Goal: Information Seeking & Learning: Understand process/instructions

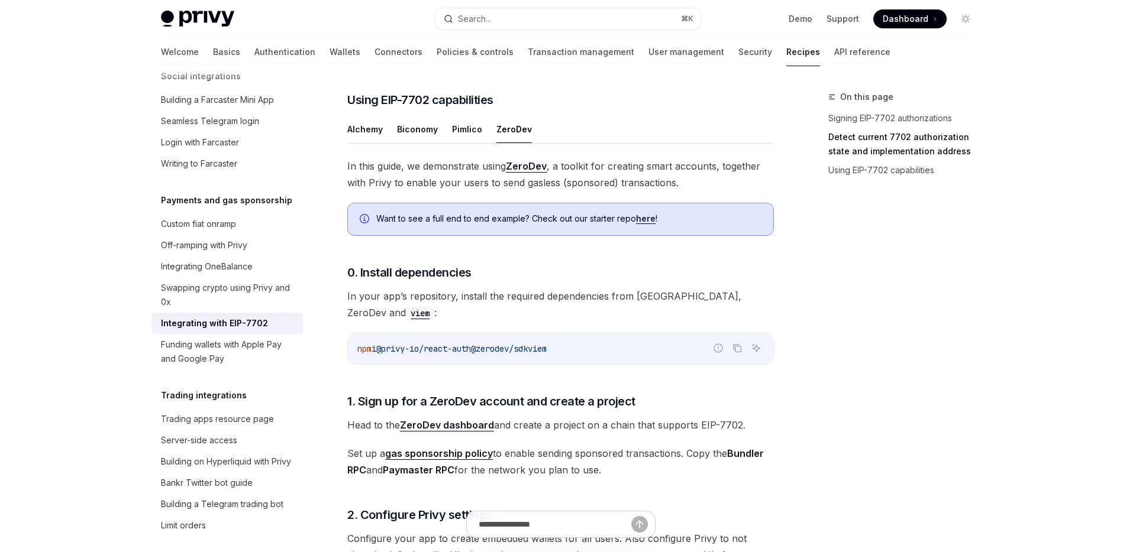
scroll to position [802, 0]
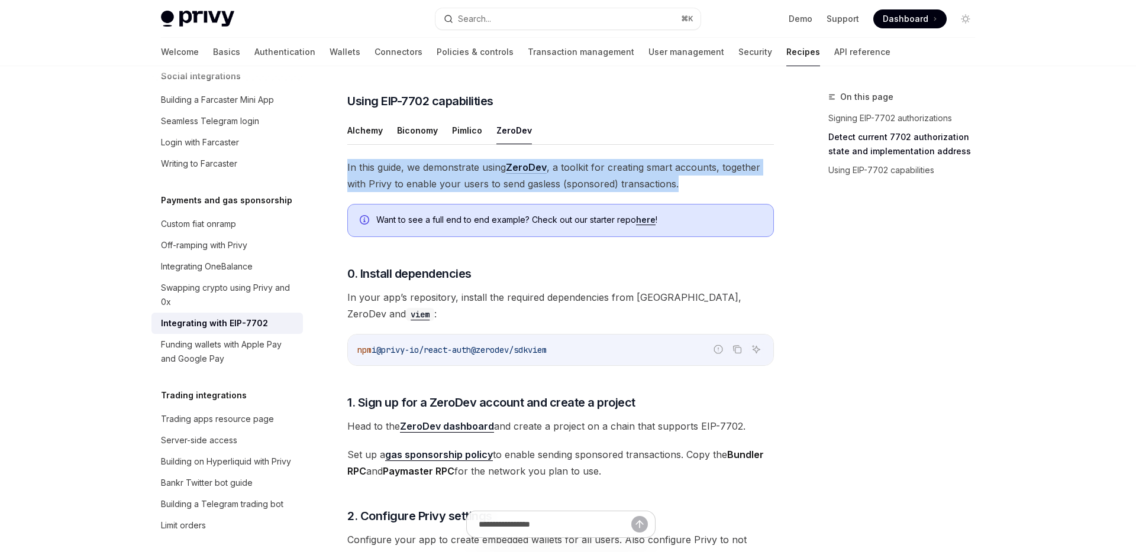
drag, startPoint x: 644, startPoint y: 172, endPoint x: 718, endPoint y: 196, distance: 77.8
click at [718, 192] on span "In this guide, we demonstrate using ZeroDev , a toolkit for creating smart acco…" at bounding box center [560, 175] width 426 height 33
drag, startPoint x: 718, startPoint y: 196, endPoint x: 692, endPoint y: 176, distance: 33.3
click at [692, 176] on span "In this guide, we demonstrate using ZeroDev , a toolkit for creating smart acco…" at bounding box center [560, 175] width 426 height 33
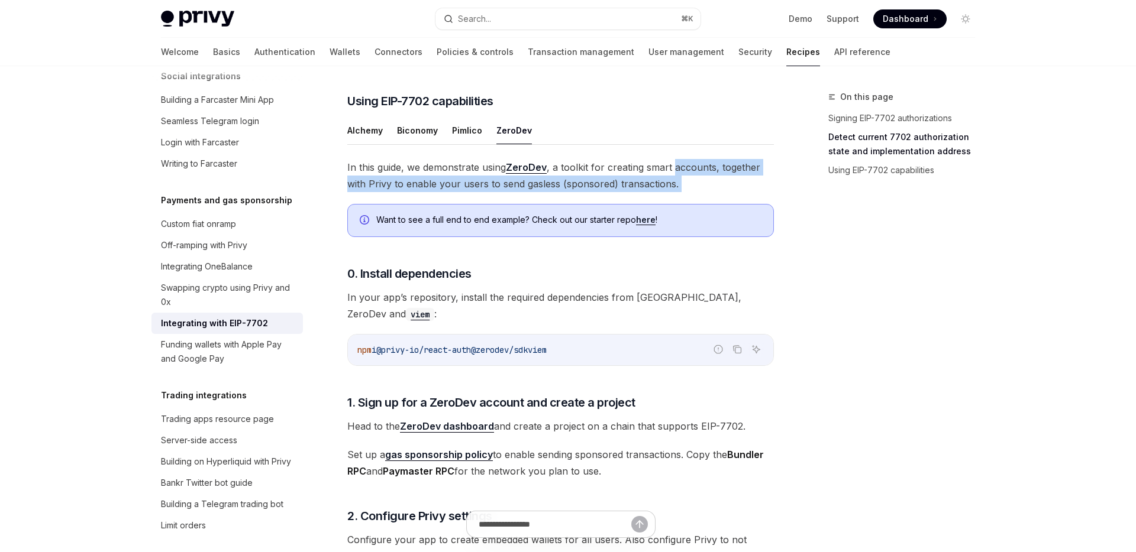
click at [692, 176] on span "In this guide, we demonstrate using ZeroDev , a toolkit for creating smart acco…" at bounding box center [560, 175] width 426 height 33
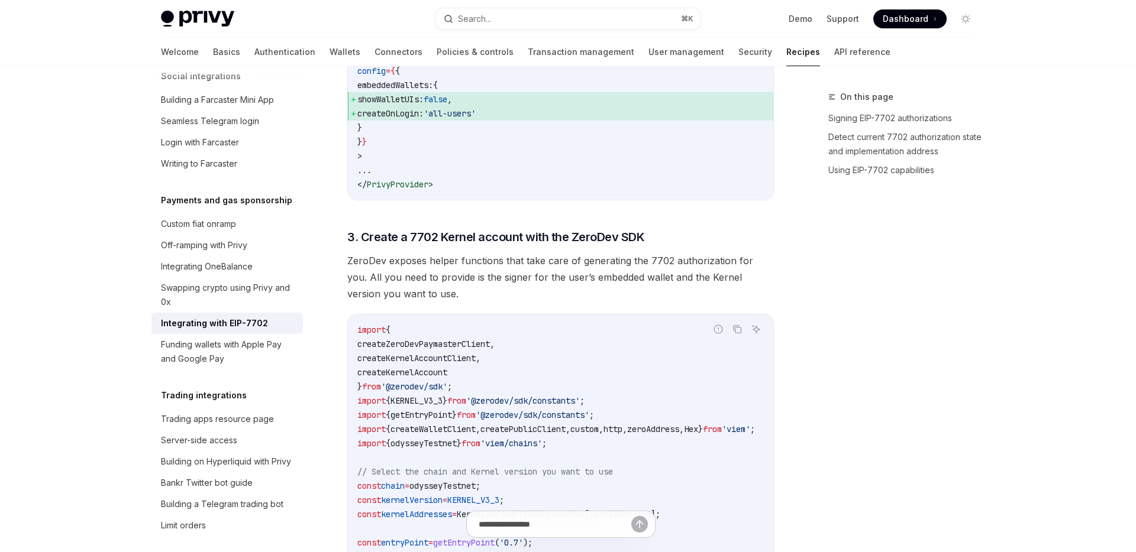
scroll to position [1397, 0]
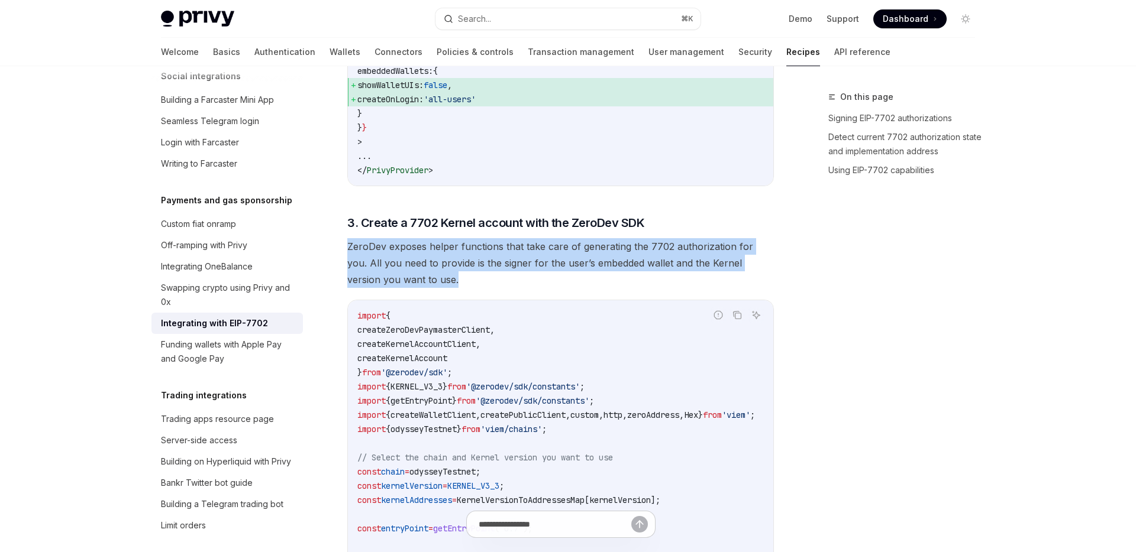
drag, startPoint x: 653, startPoint y: 277, endPoint x: 512, endPoint y: 238, distance: 146.8
click at [512, 238] on span "ZeroDev exposes helper functions that take care of generating the 7702 authoriz…" at bounding box center [560, 263] width 426 height 50
drag, startPoint x: 512, startPoint y: 238, endPoint x: 627, endPoint y: 278, distance: 122.2
click at [627, 278] on span "ZeroDev exposes helper functions that take care of generating the 7702 authoriz…" at bounding box center [560, 263] width 426 height 50
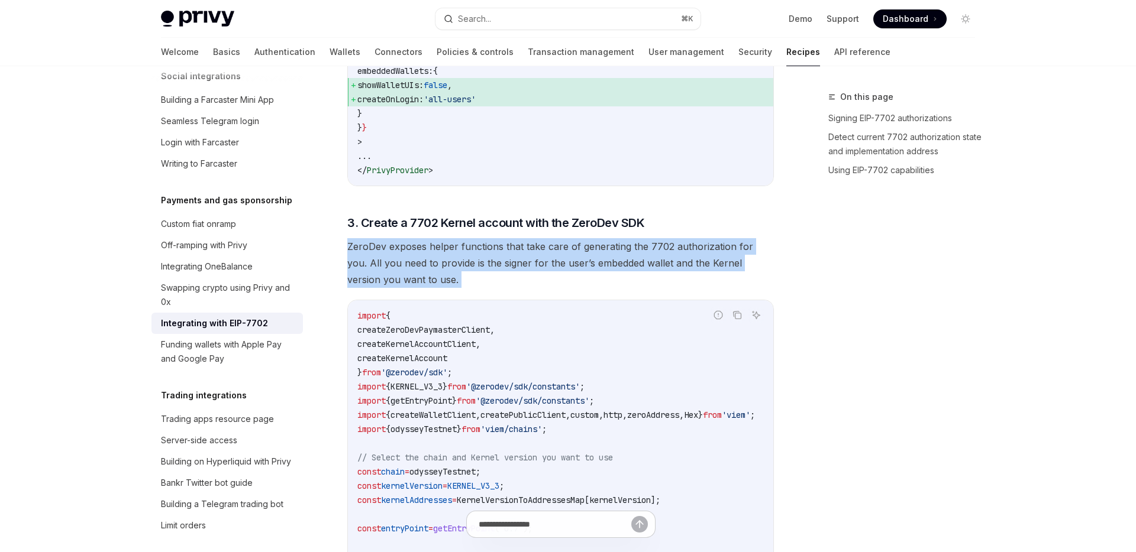
click at [627, 278] on span "ZeroDev exposes helper functions that take care of generating the 7702 authoriz…" at bounding box center [560, 263] width 426 height 50
drag, startPoint x: 627, startPoint y: 278, endPoint x: 457, endPoint y: 237, distance: 174.6
click at [457, 238] on span "ZeroDev exposes helper functions that take care of generating the 7702 authoriz…" at bounding box center [560, 263] width 426 height 50
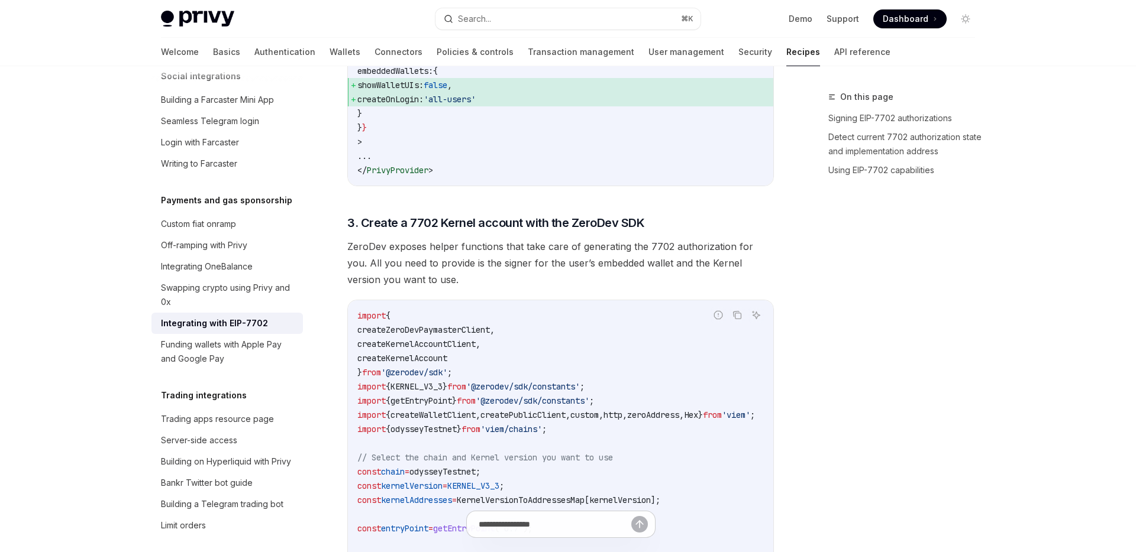
scroll to position [1541, 0]
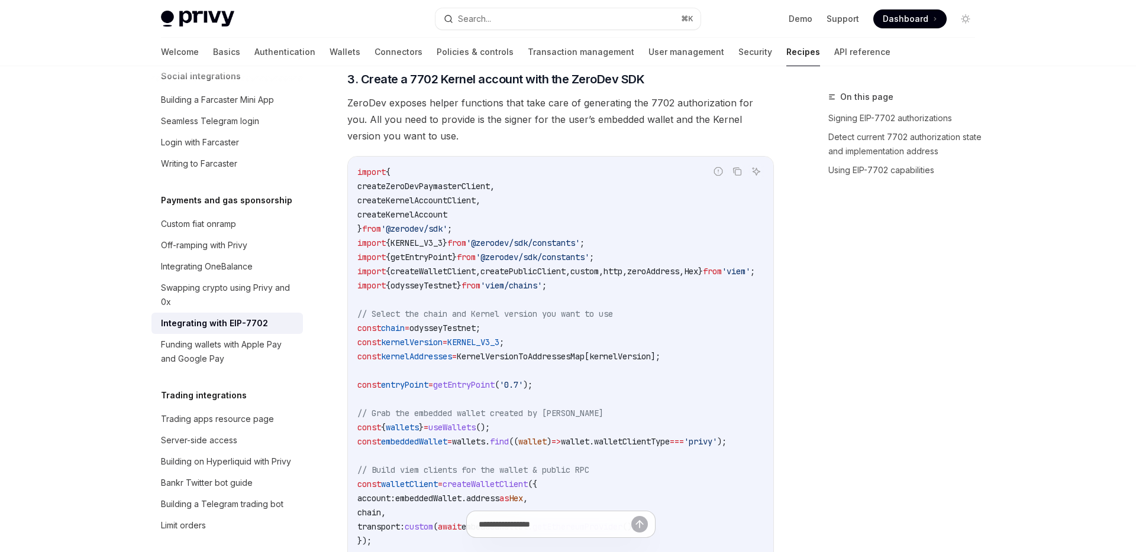
drag, startPoint x: 510, startPoint y: 169, endPoint x: 535, endPoint y: 208, distance: 47.1
click at [535, 208] on code "import { createZeroDevPaymasterClient , createKernelAccountClient , createKerne…" at bounding box center [570, 491] width 426 height 653
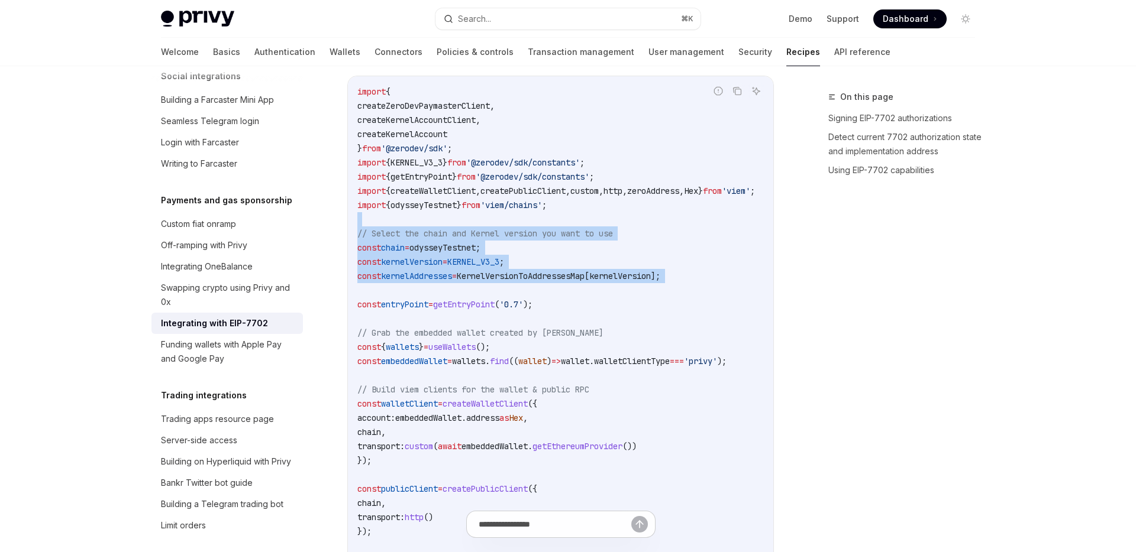
drag, startPoint x: 536, startPoint y: 215, endPoint x: 706, endPoint y: 291, distance: 186.4
click at [706, 291] on code "import { createZeroDevPaymasterClient , createKernelAccountClient , createKerne…" at bounding box center [570, 411] width 426 height 653
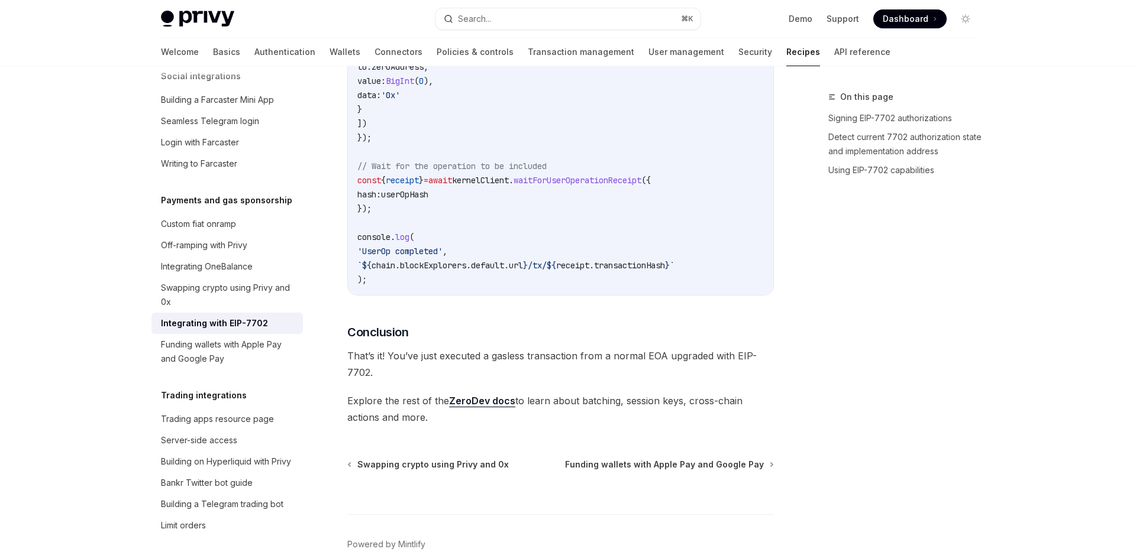
scroll to position [2924, 0]
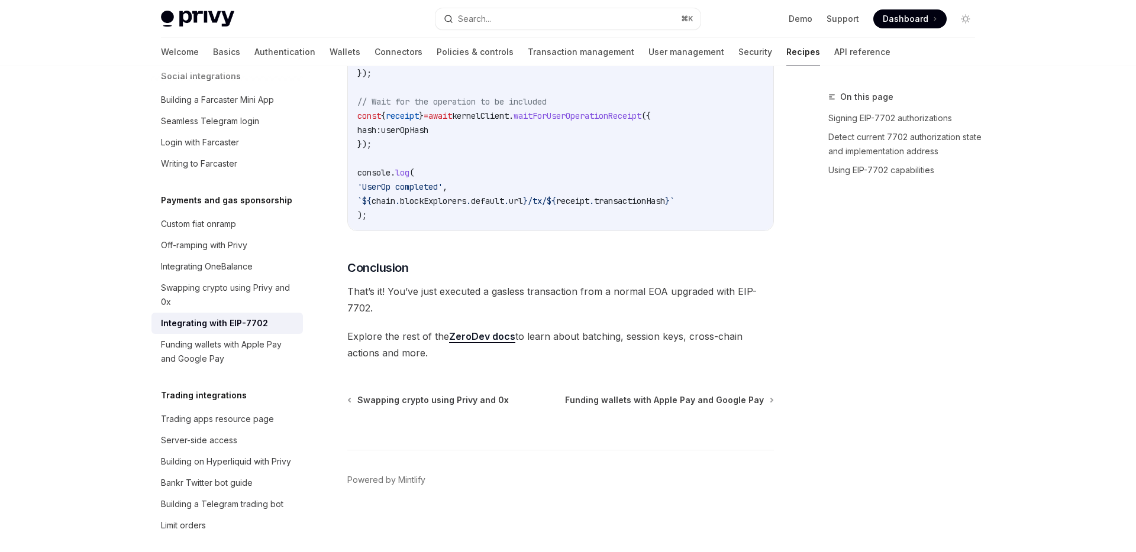
click at [573, 211] on code "// Send a simple UserOperation const userOpHash = await kernelClient . sendUser…" at bounding box center [560, 80] width 406 height 284
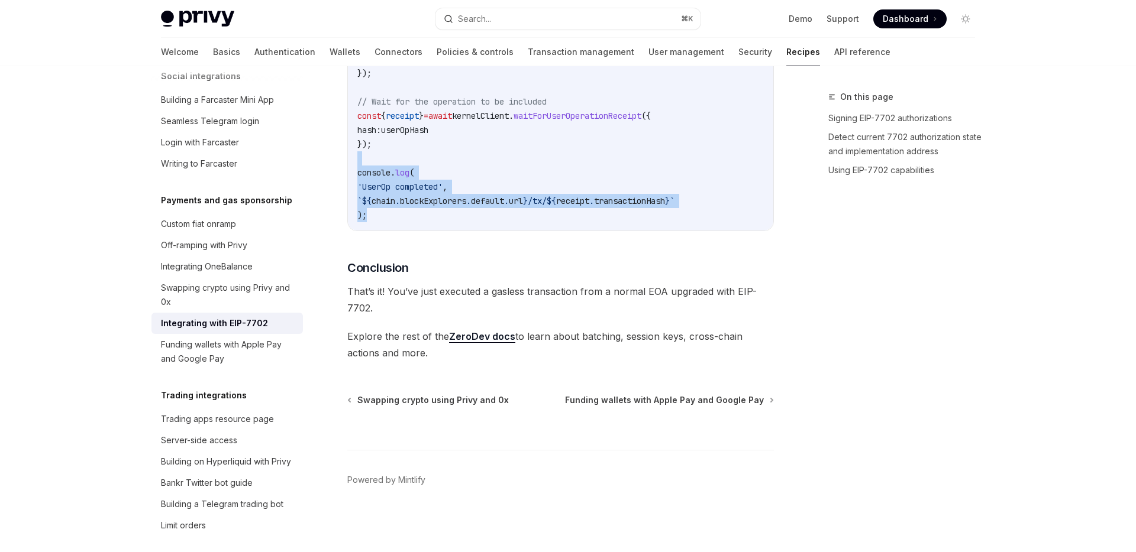
drag, startPoint x: 571, startPoint y: 221, endPoint x: 532, endPoint y: 153, distance: 78.1
click at [532, 153] on code "// Send a simple UserOperation const userOpHash = await kernelClient . sendUser…" at bounding box center [560, 80] width 406 height 284
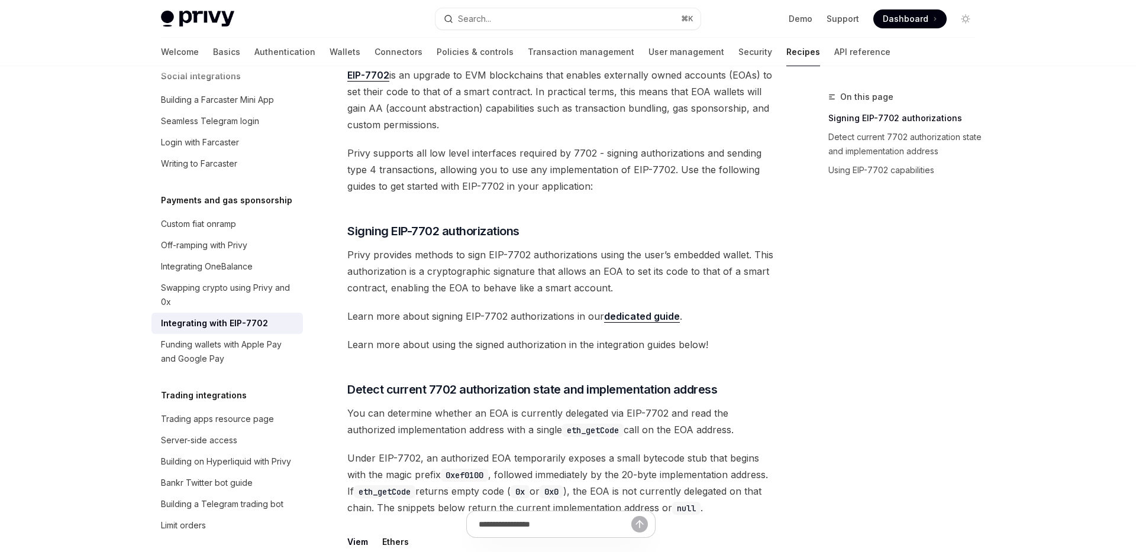
scroll to position [0, 0]
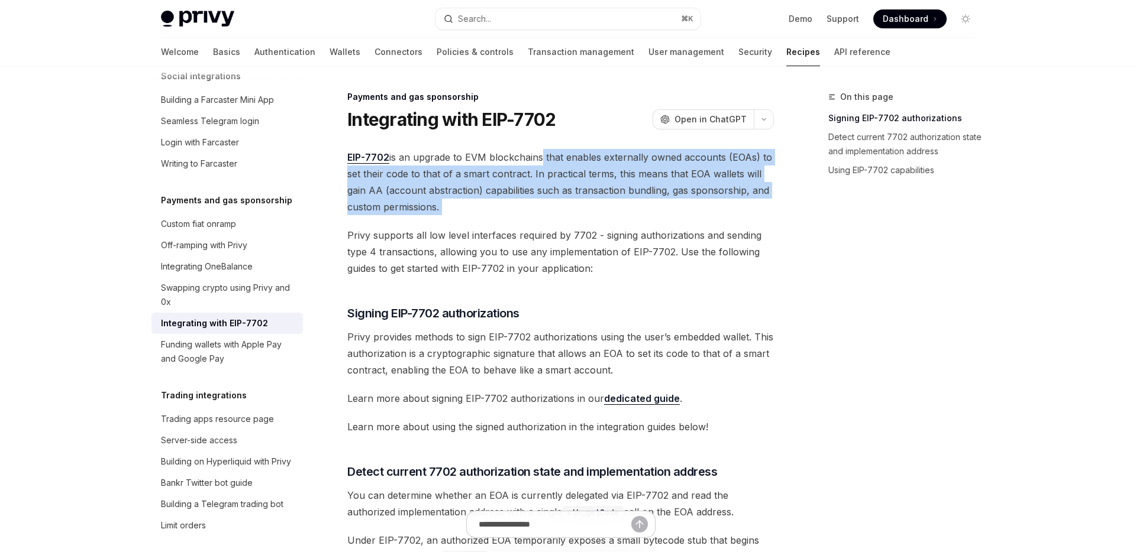
drag, startPoint x: 538, startPoint y: 154, endPoint x: 616, endPoint y: 218, distance: 100.8
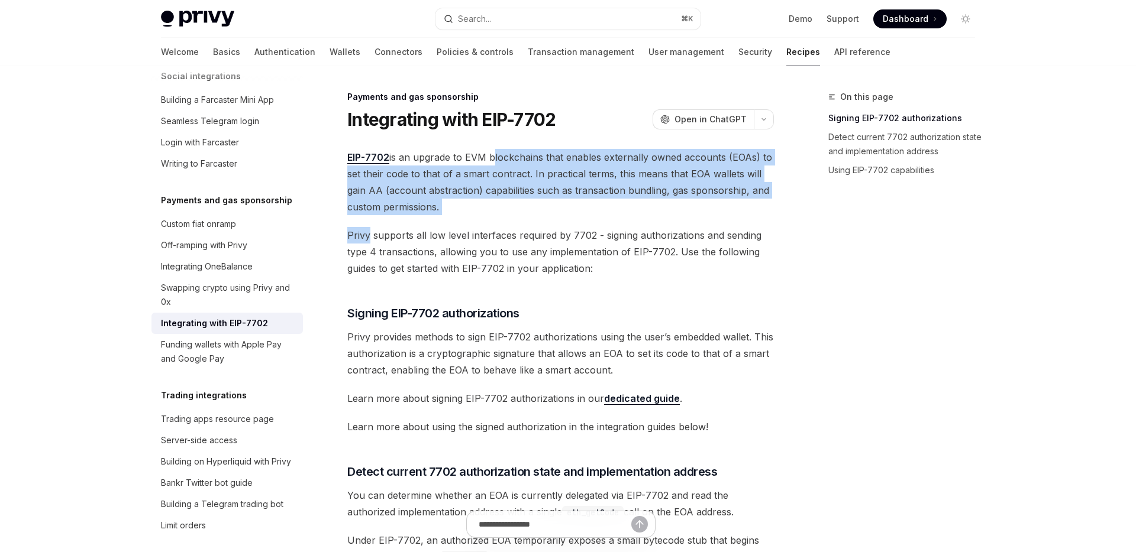
drag, startPoint x: 616, startPoint y: 218, endPoint x: 506, endPoint y: 163, distance: 123.0
click at [506, 163] on span "EIP-7702 is an upgrade to EVM blockchains that enables externally owned account…" at bounding box center [560, 182] width 426 height 66
drag, startPoint x: 506, startPoint y: 163, endPoint x: 606, endPoint y: 213, distance: 112.2
click at [606, 213] on span "EIP-7702 is an upgrade to EVM blockchains that enables externally owned account…" at bounding box center [560, 182] width 426 height 66
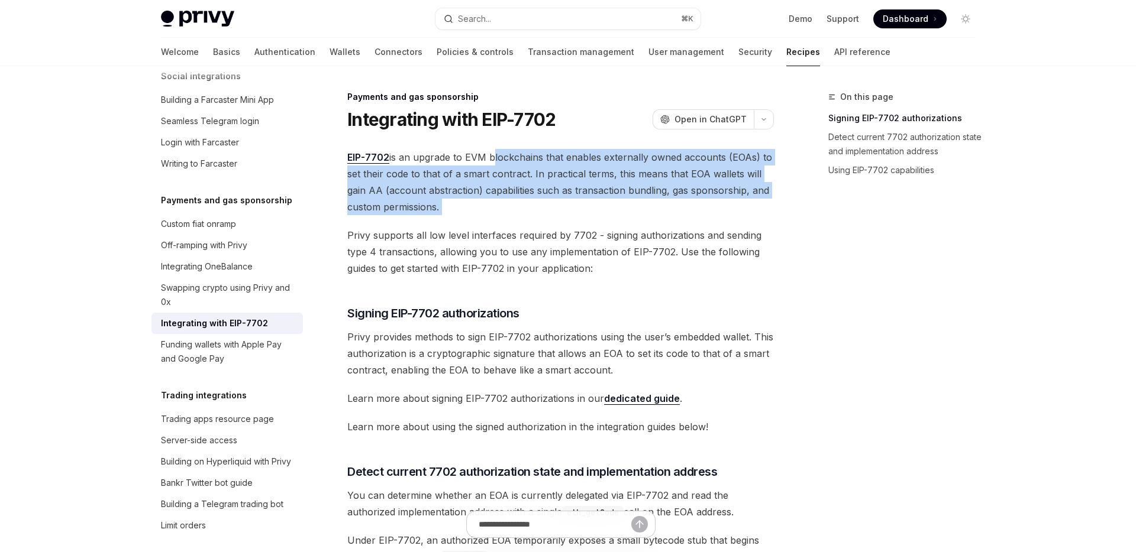
click at [606, 213] on span "EIP-7702 is an upgrade to EVM blockchains that enables externally owned account…" at bounding box center [560, 182] width 426 height 66
drag, startPoint x: 606, startPoint y: 213, endPoint x: 450, endPoint y: 150, distance: 169.0
click at [450, 150] on span "EIP-7702 is an upgrade to EVM blockchains that enables externally owned account…" at bounding box center [560, 182] width 426 height 66
drag, startPoint x: 450, startPoint y: 150, endPoint x: 657, endPoint y: 211, distance: 216.0
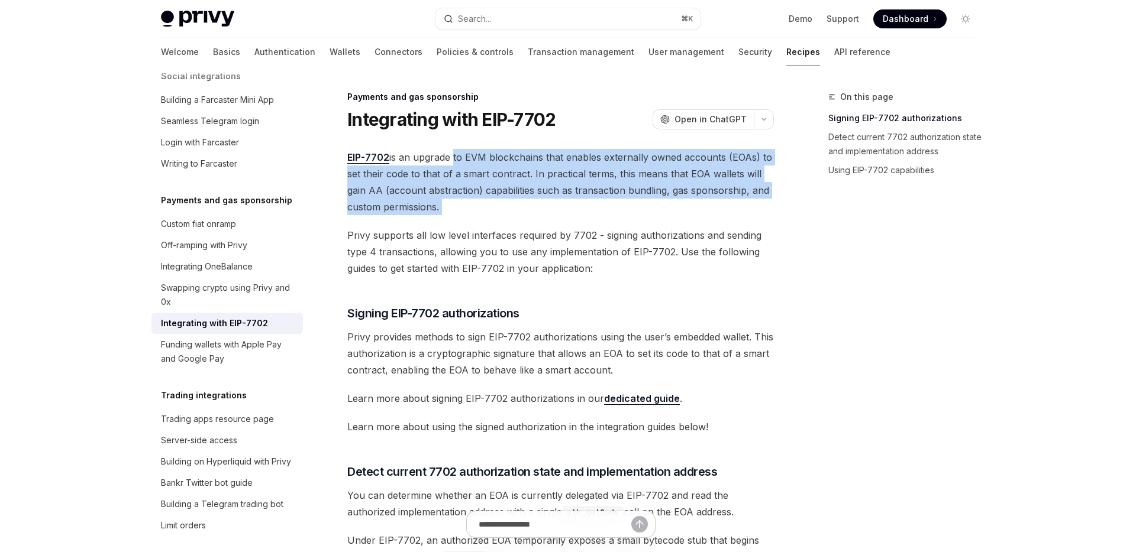
click at [657, 211] on span "EIP-7702 is an upgrade to EVM blockchains that enables externally owned account…" at bounding box center [560, 182] width 426 height 66
drag, startPoint x: 656, startPoint y: 210, endPoint x: 668, endPoint y: 269, distance: 59.7
click at [668, 269] on span "Privy supports all low level interfaces required by 7702 - signing authorizatio…" at bounding box center [560, 252] width 426 height 50
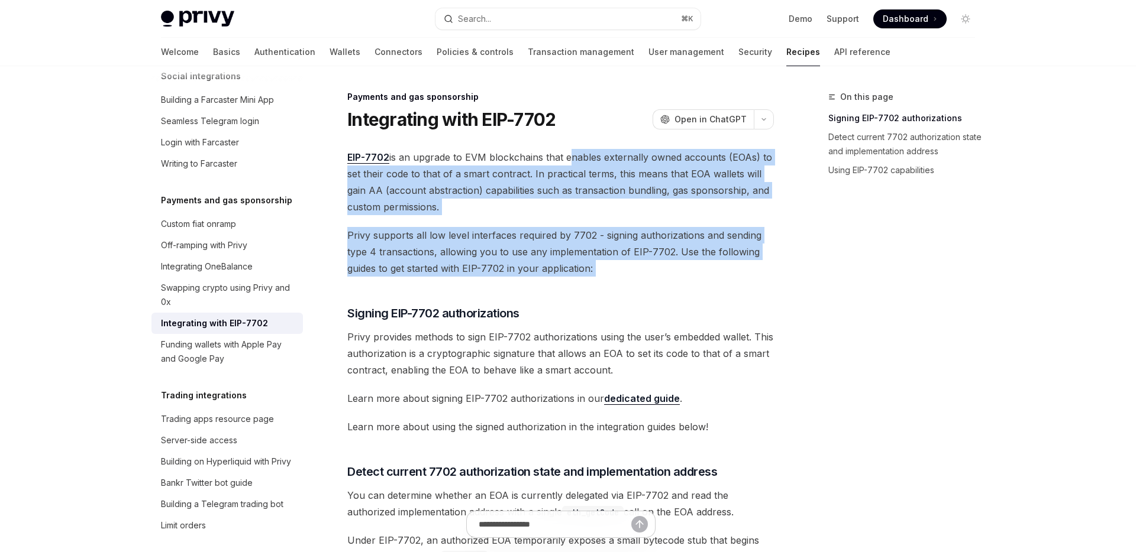
drag, startPoint x: 668, startPoint y: 269, endPoint x: 574, endPoint y: 165, distance: 139.5
click at [574, 165] on span "EIP-7702 is an upgrade to EVM blockchains that enables externally owned account…" at bounding box center [560, 182] width 426 height 66
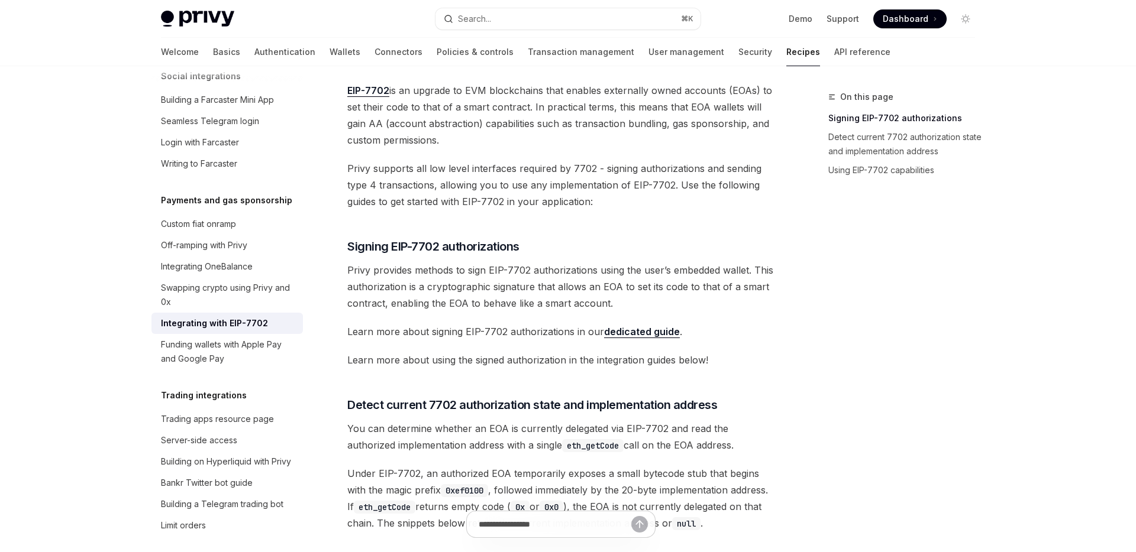
scroll to position [71, 0]
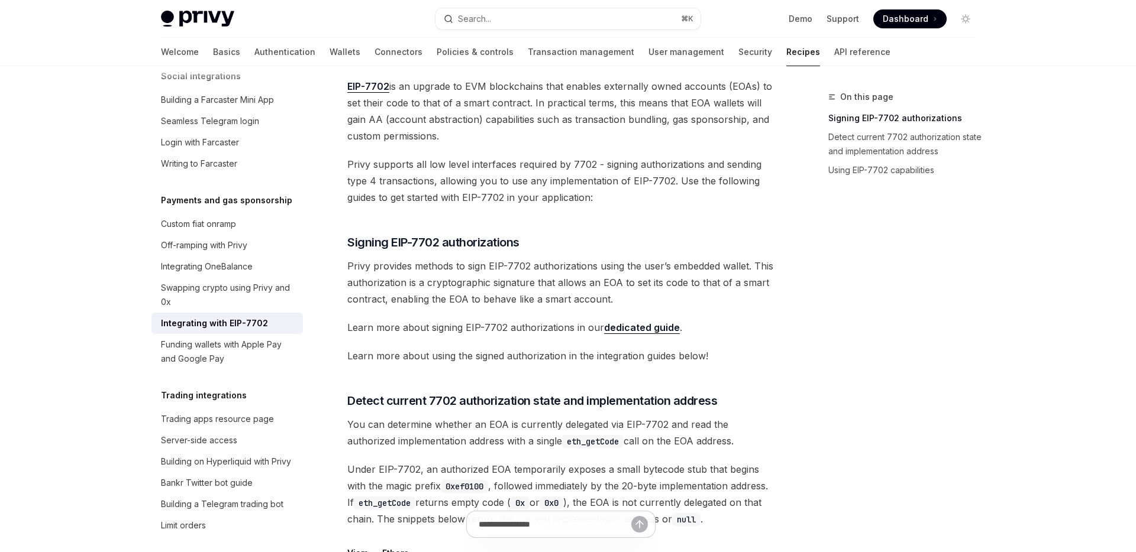
click at [576, 166] on span "Privy supports all low level interfaces required by 7702 - signing authorizatio…" at bounding box center [560, 181] width 426 height 50
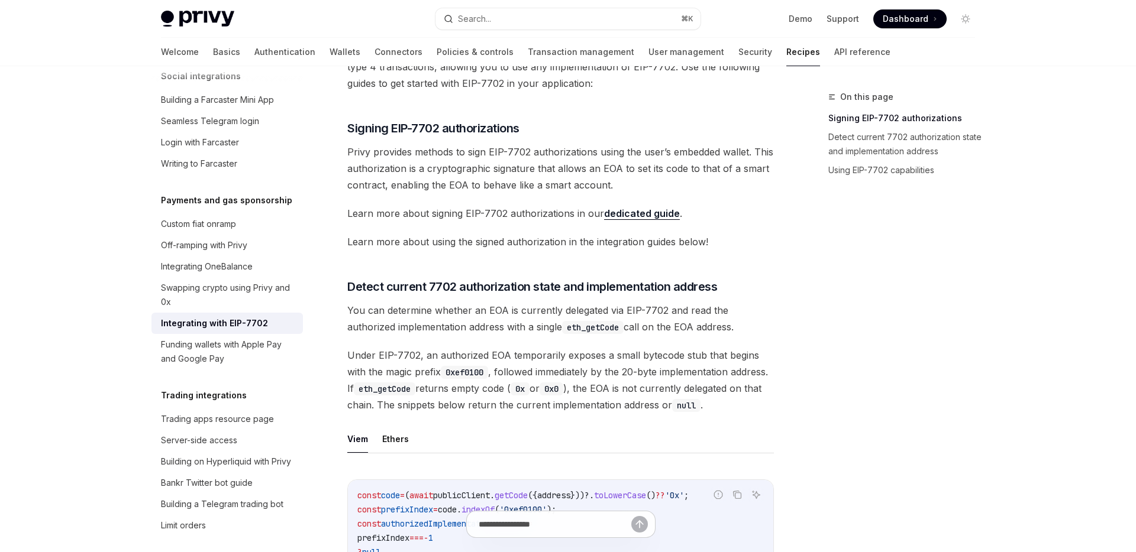
scroll to position [0, 0]
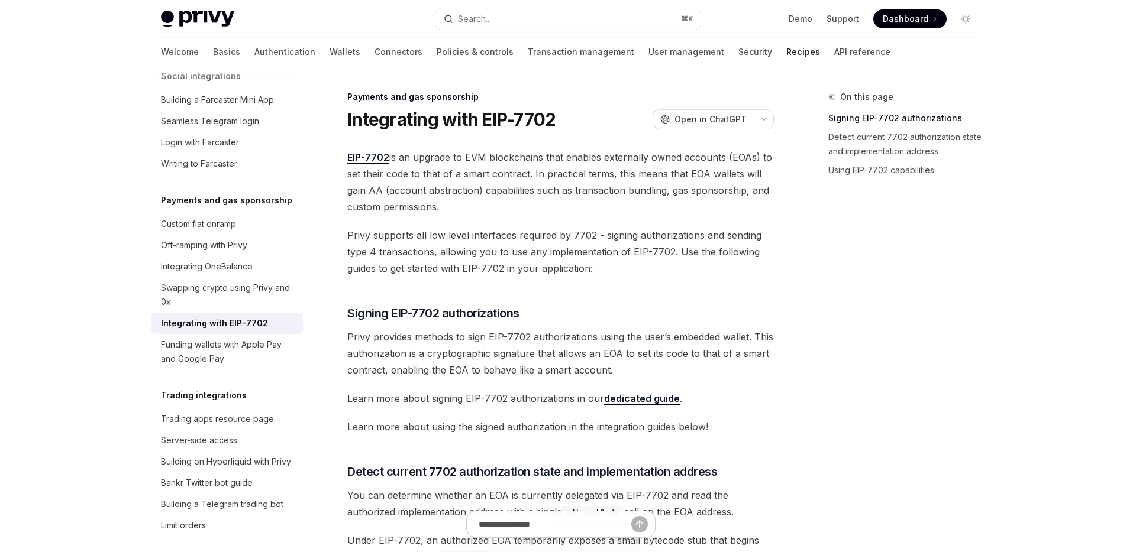
click at [570, 180] on span "EIP-7702 is an upgrade to EVM blockchains that enables externally owned account…" at bounding box center [560, 182] width 426 height 66
click at [726, 212] on span "EIP-7702 is an upgrade to EVM blockchains that enables externally owned account…" at bounding box center [560, 182] width 426 height 66
